Goal: Find specific page/section: Find specific page/section

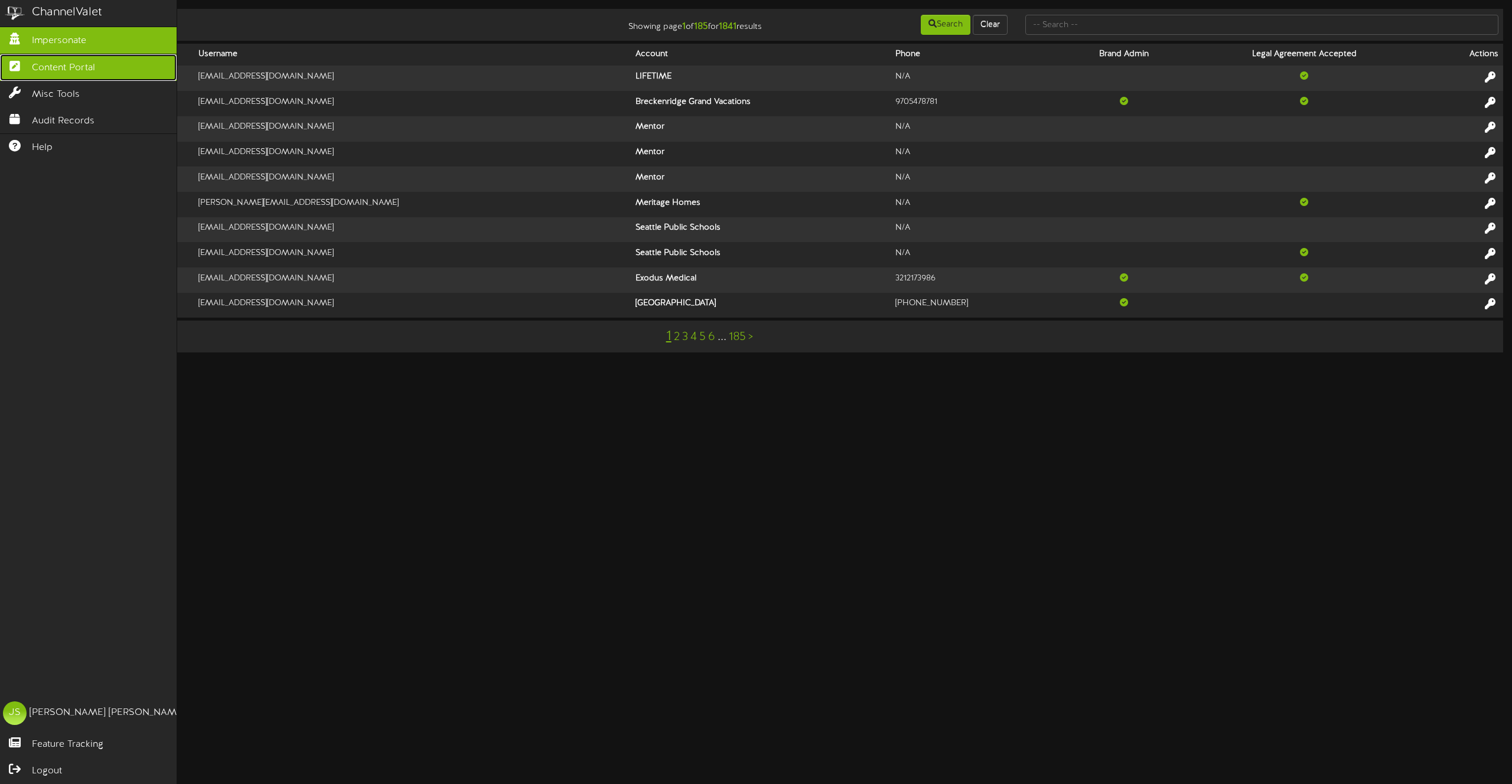
click at [19, 63] on icon at bounding box center [15, 64] width 30 height 9
